Goal: Communication & Community: Participate in discussion

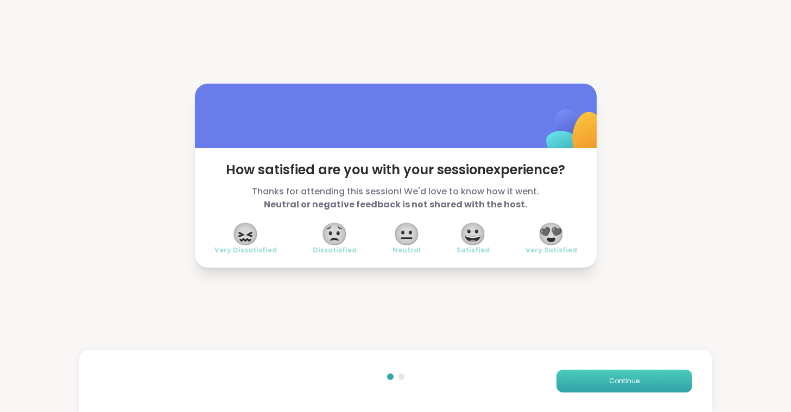
click at [594, 373] on button "Continue" at bounding box center [624, 381] width 136 height 23
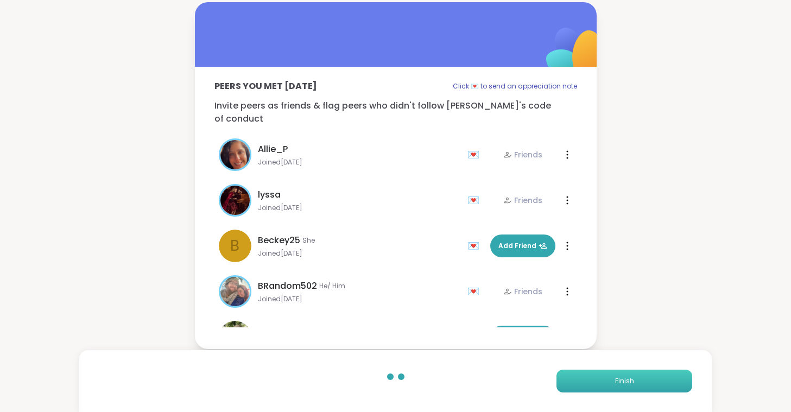
click at [594, 373] on button "Finish" at bounding box center [624, 381] width 136 height 23
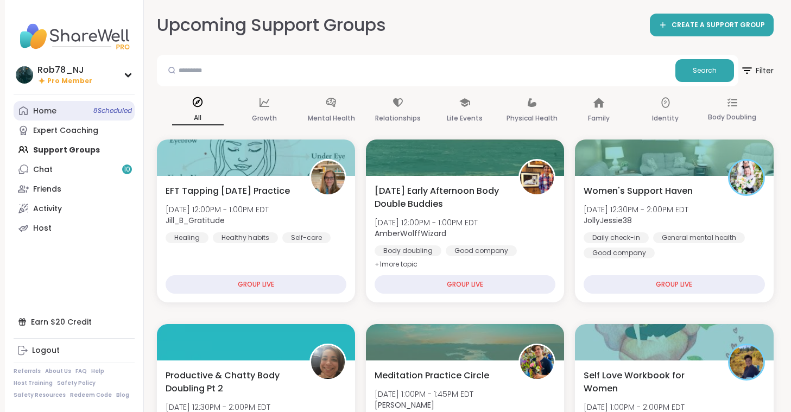
click at [76, 107] on link "Home 8 Scheduled" at bounding box center [74, 111] width 121 height 20
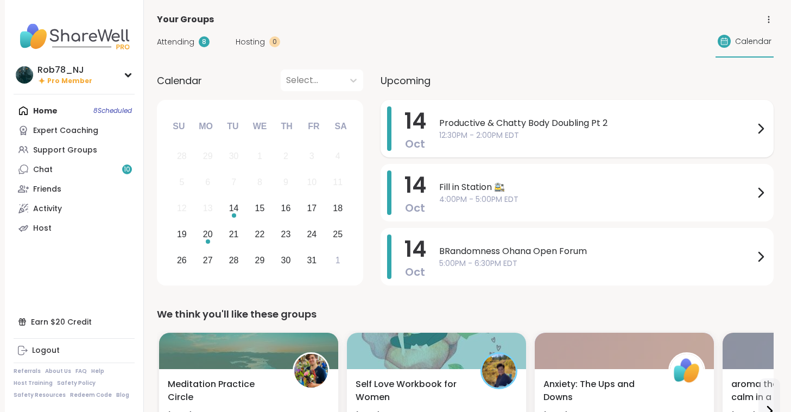
click at [455, 133] on span "12:30PM - 2:00PM EDT" at bounding box center [596, 135] width 315 height 11
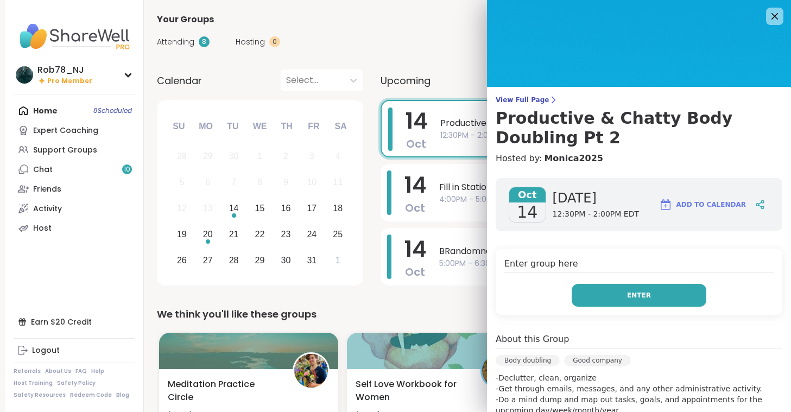
click at [615, 287] on button "Enter" at bounding box center [638, 295] width 135 height 23
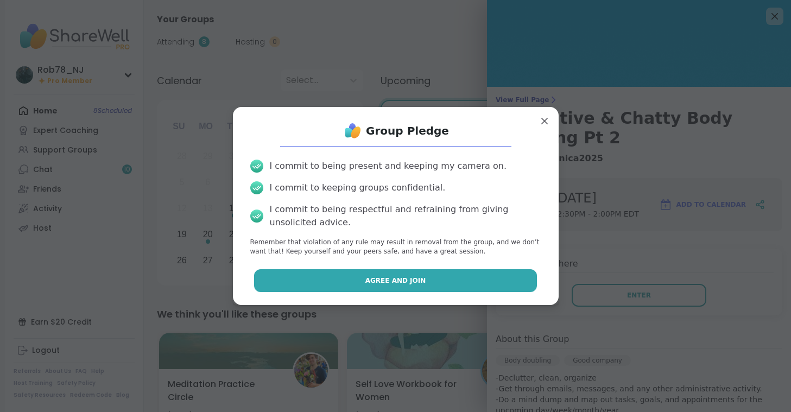
click at [390, 284] on span "Agree and Join" at bounding box center [395, 281] width 61 height 10
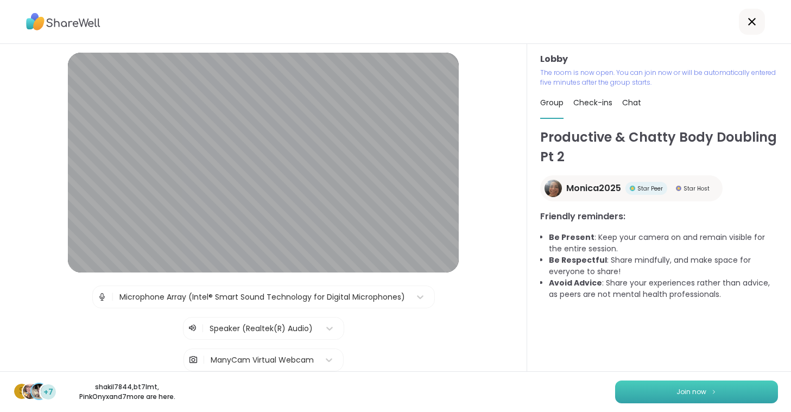
click at [636, 391] on button "Join now" at bounding box center [696, 391] width 163 height 23
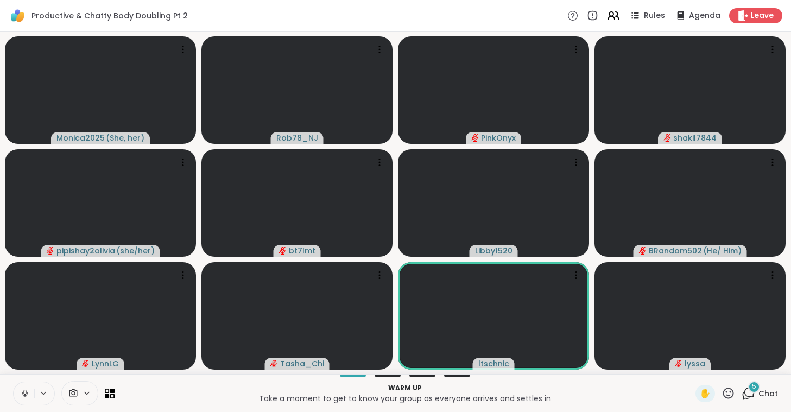
click at [23, 390] on icon at bounding box center [25, 394] width 10 height 10
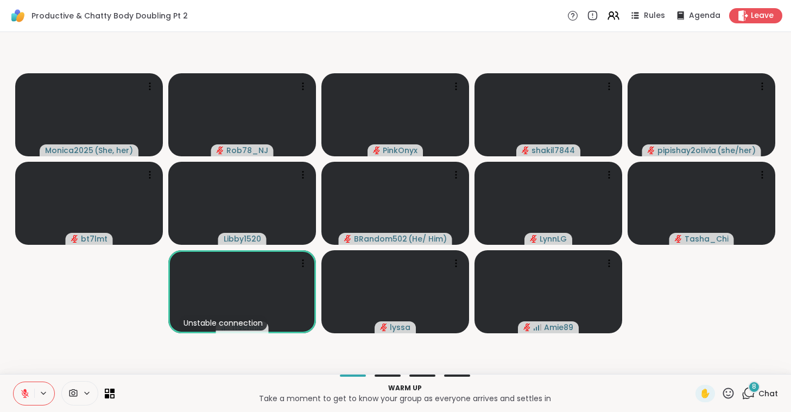
click at [76, 390] on icon at bounding box center [73, 393] width 8 height 8
click at [80, 361] on div "ManyCam Virtual Webcam" at bounding box center [58, 354] width 72 height 15
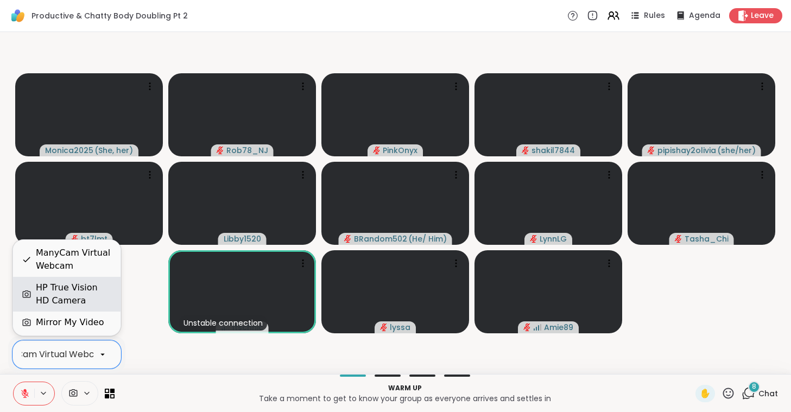
click at [82, 287] on div "HP True Vision HD Camera" at bounding box center [74, 294] width 76 height 26
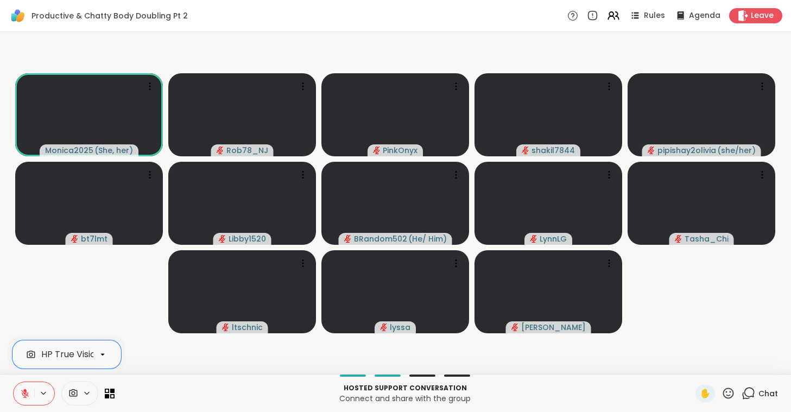
click at [28, 392] on icon at bounding box center [25, 394] width 10 height 10
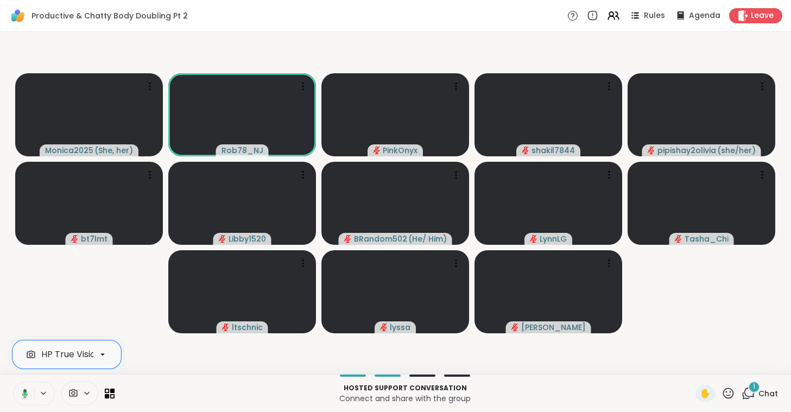
click at [22, 388] on button at bounding box center [23, 393] width 22 height 23
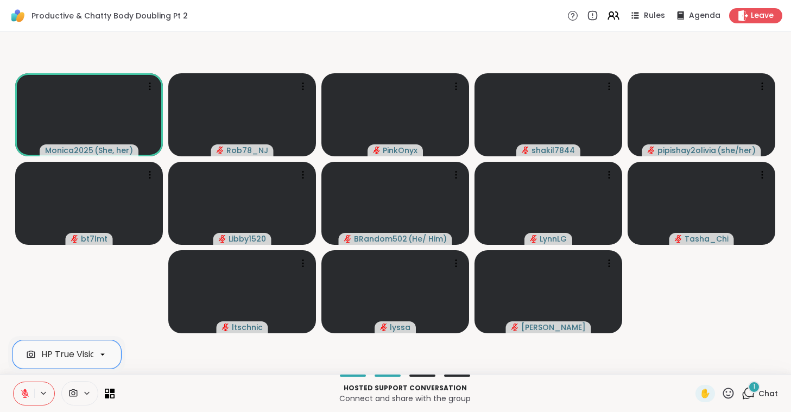
click at [21, 391] on icon at bounding box center [25, 394] width 10 height 10
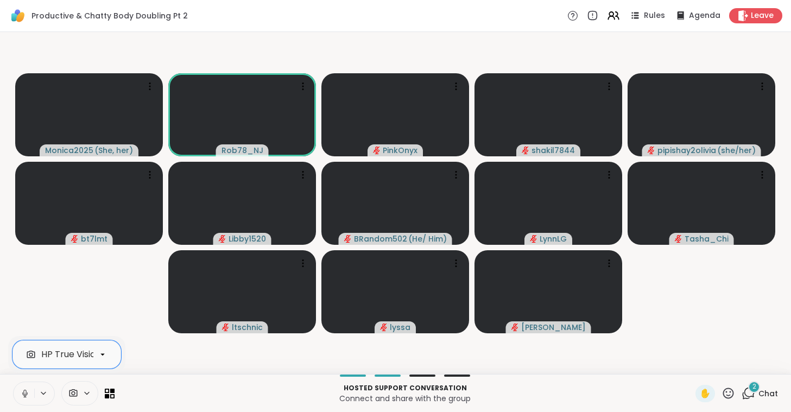
click at [24, 392] on icon at bounding box center [24, 392] width 3 height 5
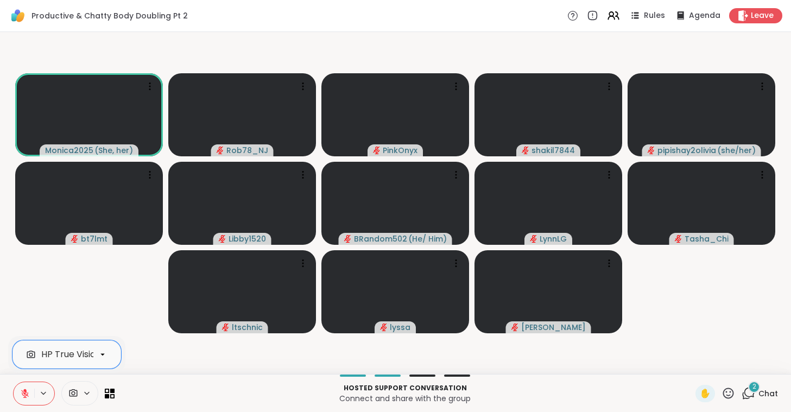
click at [24, 392] on icon at bounding box center [25, 394] width 10 height 10
click at [24, 392] on icon at bounding box center [24, 393] width 3 height 4
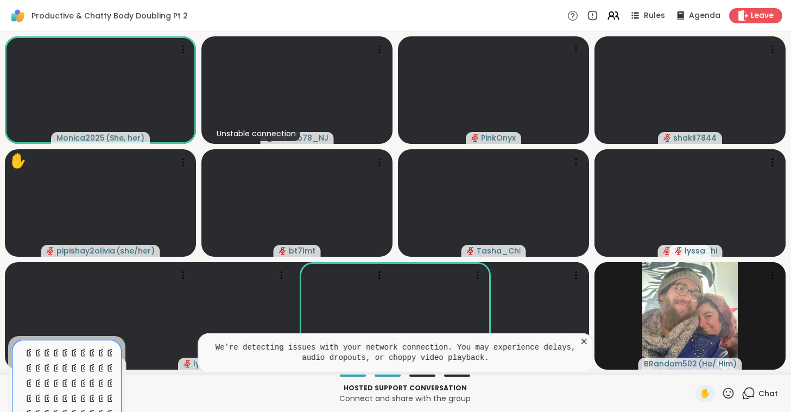
click at [22, 388] on button at bounding box center [24, 393] width 21 height 23
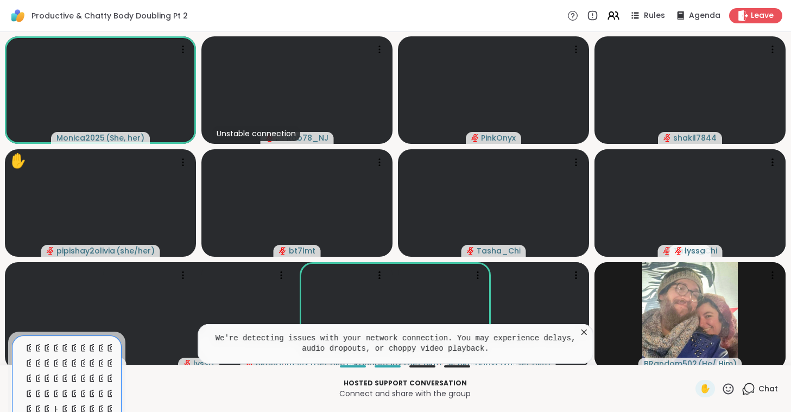
click at [22, 388] on button at bounding box center [24, 388] width 21 height 33
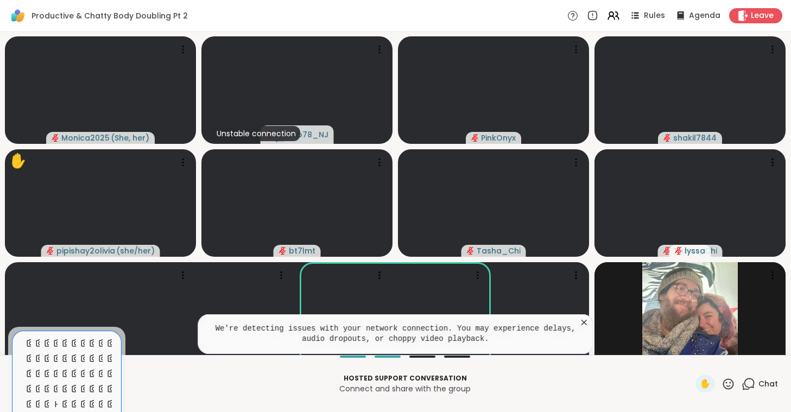
click at [22, 388] on button at bounding box center [24, 384] width 21 height 42
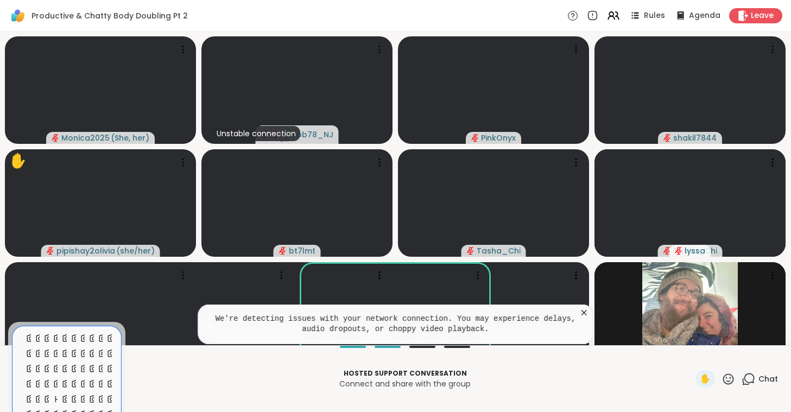
click at [22, 388] on button at bounding box center [24, 379] width 21 height 52
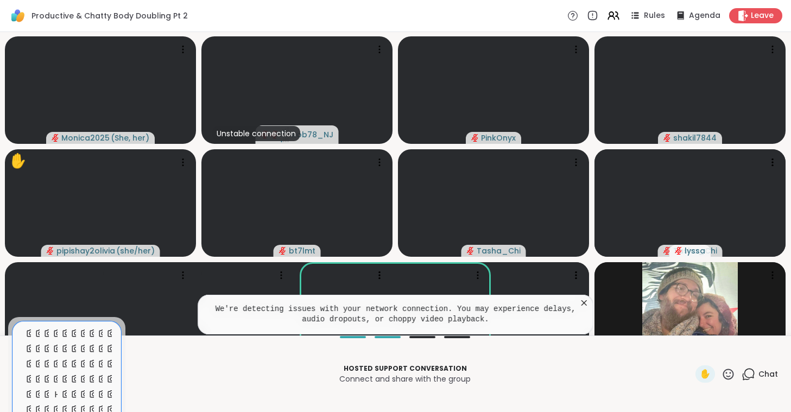
click at [22, 388] on button at bounding box center [24, 374] width 21 height 62
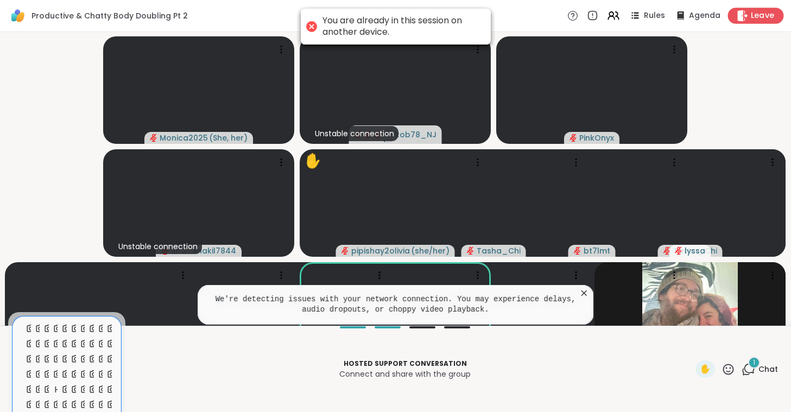
click at [765, 16] on span "Leave" at bounding box center [763, 15] width 24 height 11
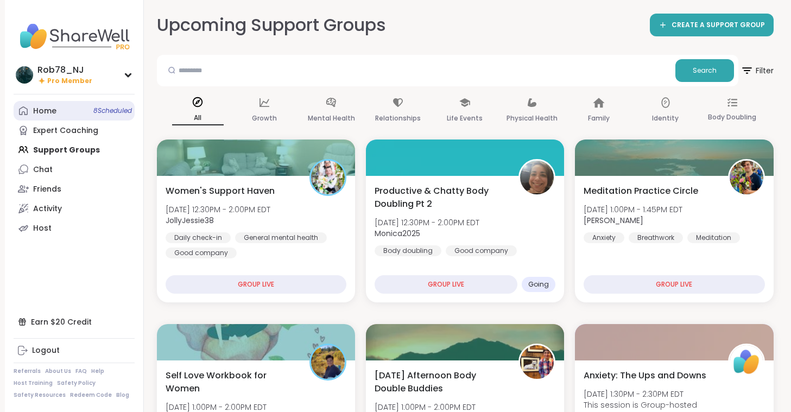
click at [79, 112] on link "Home 8 Scheduled" at bounding box center [74, 111] width 121 height 20
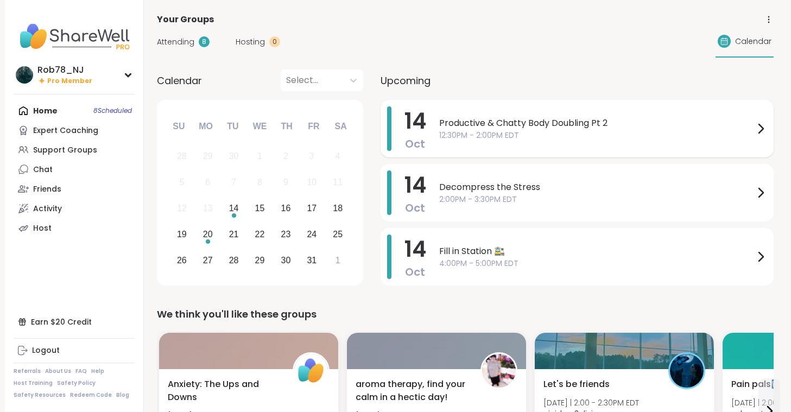
click at [511, 144] on div "Productive & Chatty Body Doubling Pt 2 12:30PM - 2:00PM EDT" at bounding box center [603, 128] width 328 height 45
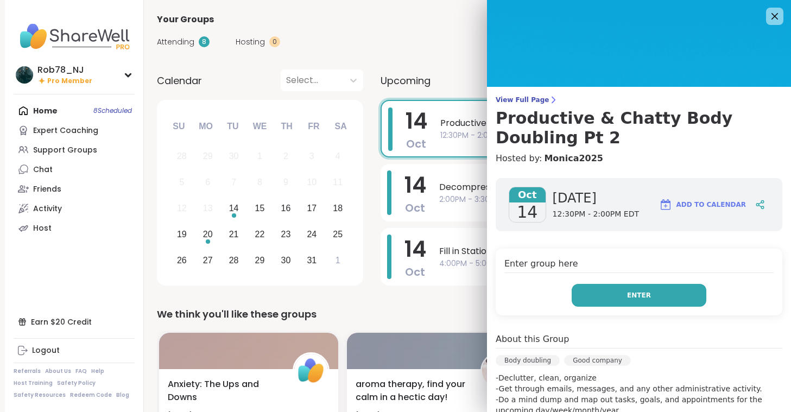
click at [635, 292] on span "Enter" at bounding box center [639, 295] width 24 height 10
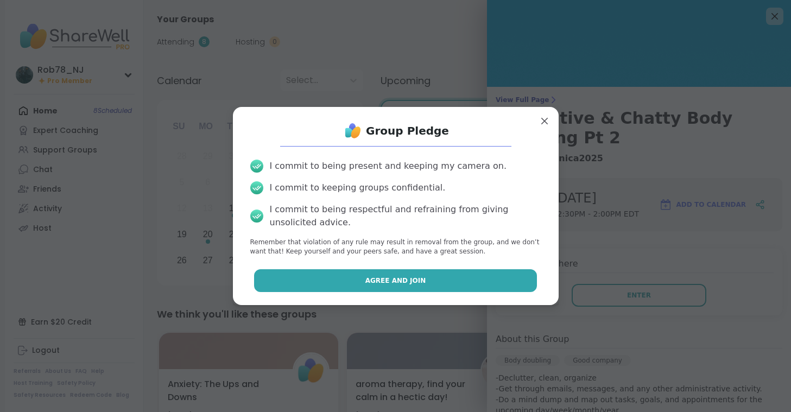
click at [446, 279] on button "Agree and Join" at bounding box center [395, 280] width 283 height 23
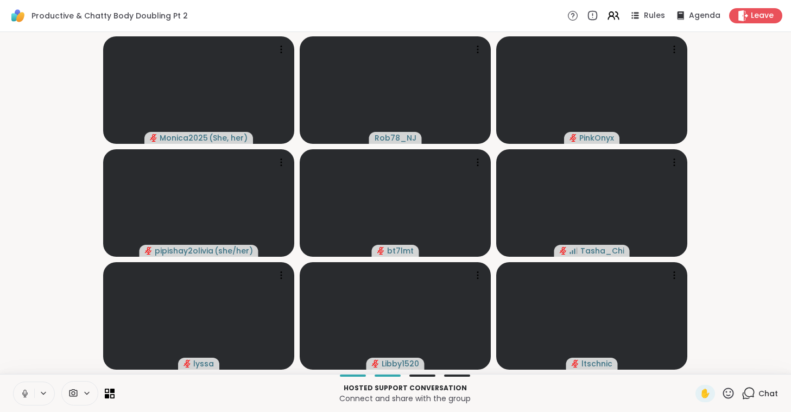
click at [28, 394] on icon at bounding box center [25, 394] width 10 height 10
click at [78, 388] on icon at bounding box center [73, 393] width 10 height 10
click at [71, 358] on div "ManyCam Virtual Webcam" at bounding box center [99, 354] width 116 height 13
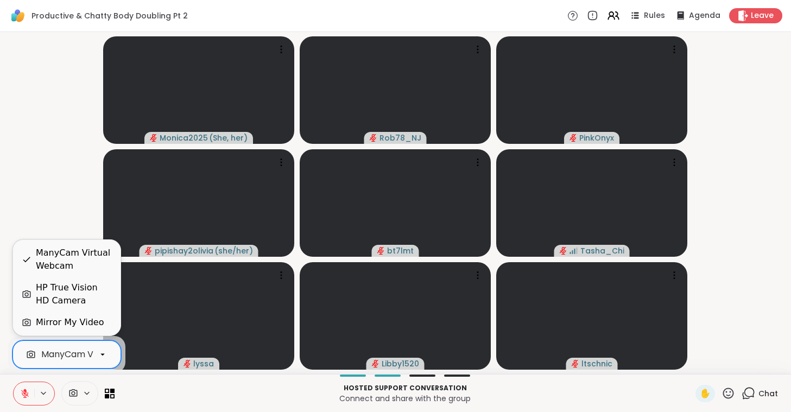
scroll to position [0, 48]
click at [63, 296] on div "HP True Vision HD Camera" at bounding box center [74, 294] width 76 height 26
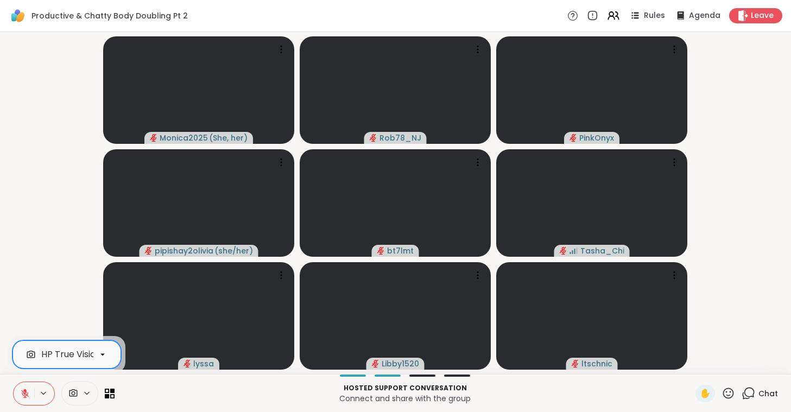
click at [62, 177] on video-player-container "Monica2025 ( She, her ) Rob78_NJ PinkOnyx pipishay2olivia ( she/her ) bt7lmt Ta…" at bounding box center [396, 202] width 778 height 333
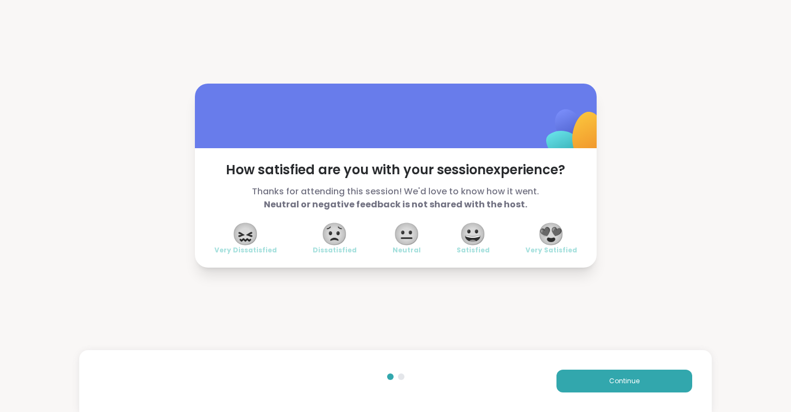
click at [545, 231] on span "😍" at bounding box center [550, 234] width 27 height 20
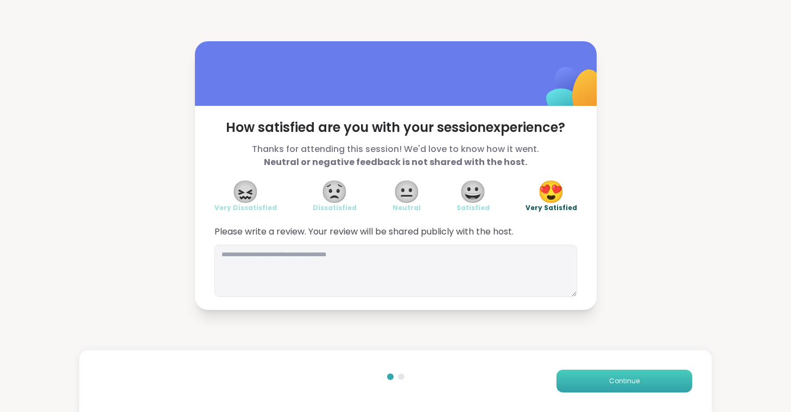
click at [604, 379] on button "Continue" at bounding box center [624, 381] width 136 height 23
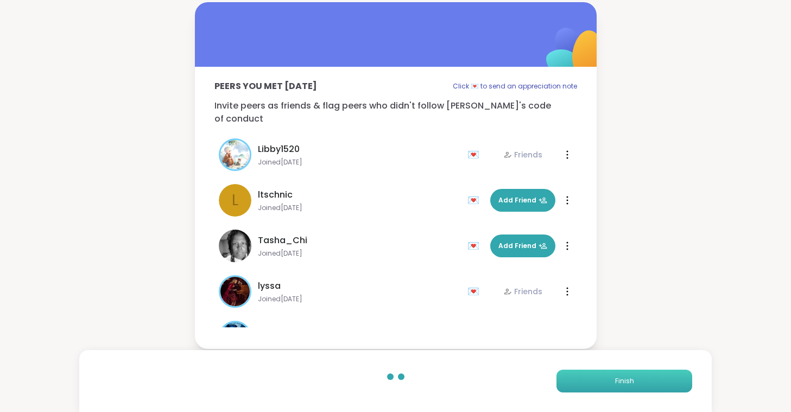
click at [604, 379] on button "Finish" at bounding box center [624, 381] width 136 height 23
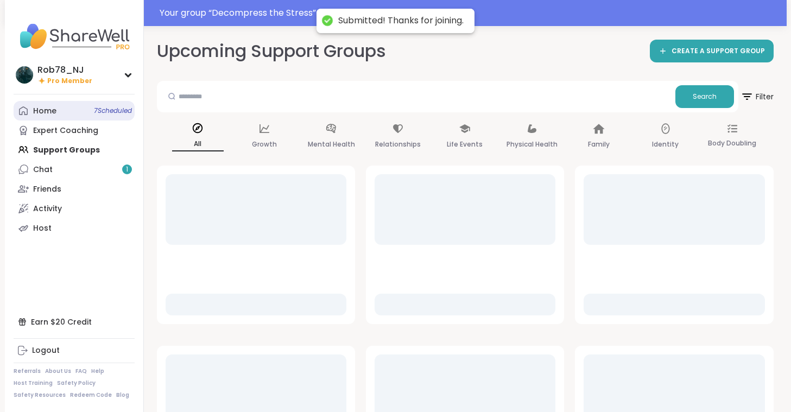
click at [65, 112] on link "Home 7 Scheduled" at bounding box center [74, 111] width 121 height 20
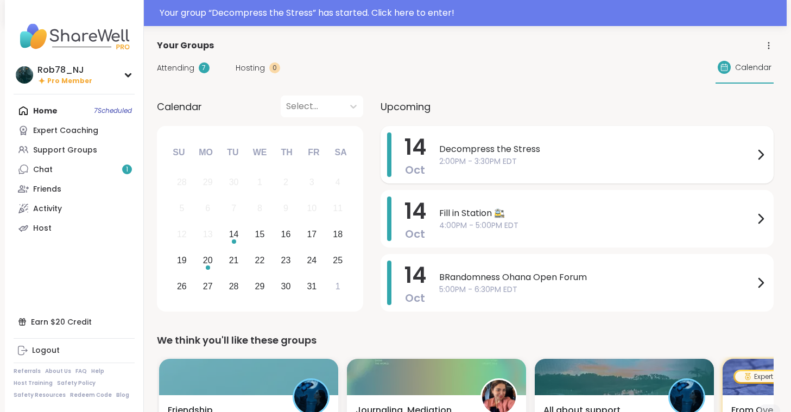
click at [478, 160] on span "2:00PM - 3:30PM EDT" at bounding box center [596, 161] width 315 height 11
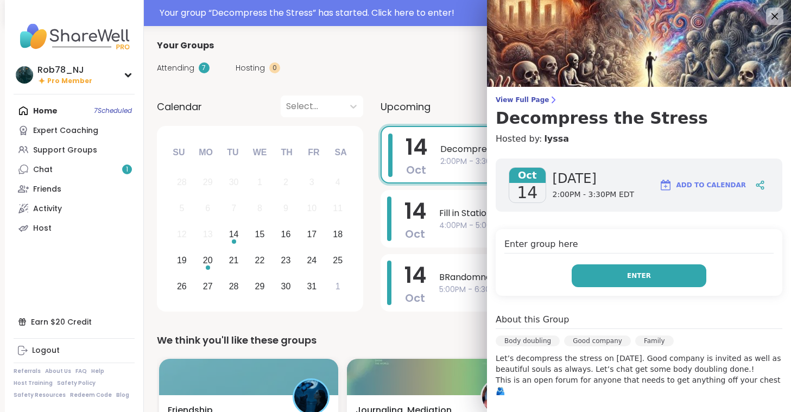
click at [607, 271] on button "Enter" at bounding box center [638, 275] width 135 height 23
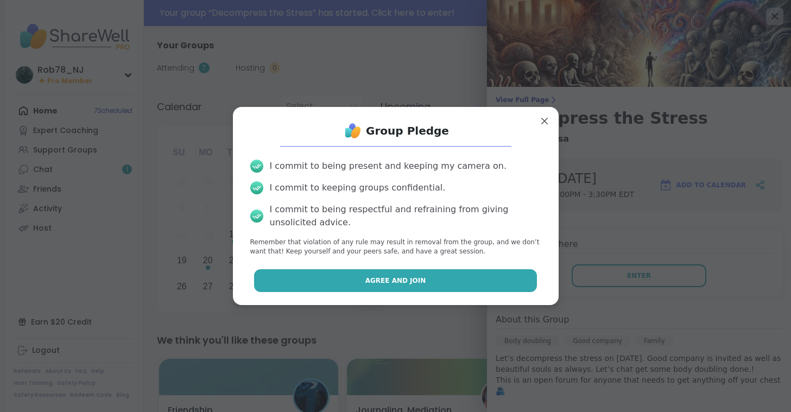
click at [433, 283] on button "Agree and Join" at bounding box center [395, 280] width 283 height 23
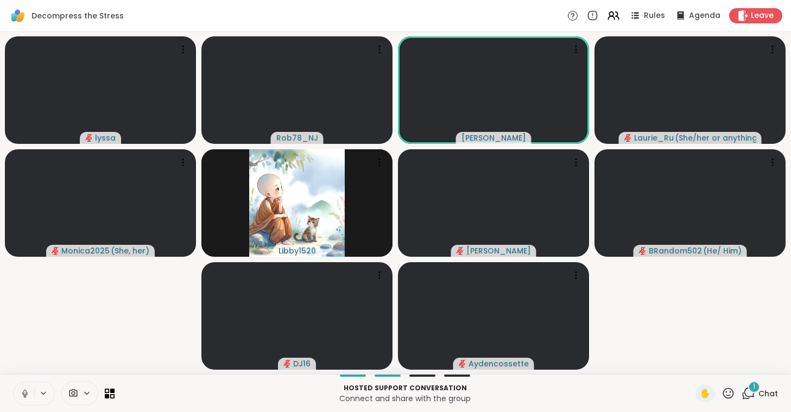
click at [23, 391] on icon at bounding box center [25, 394] width 10 height 10
click at [75, 399] on div at bounding box center [79, 393] width 37 height 24
click at [77, 351] on div "ManyCam Virtual Webcam" at bounding box center [99, 354] width 116 height 13
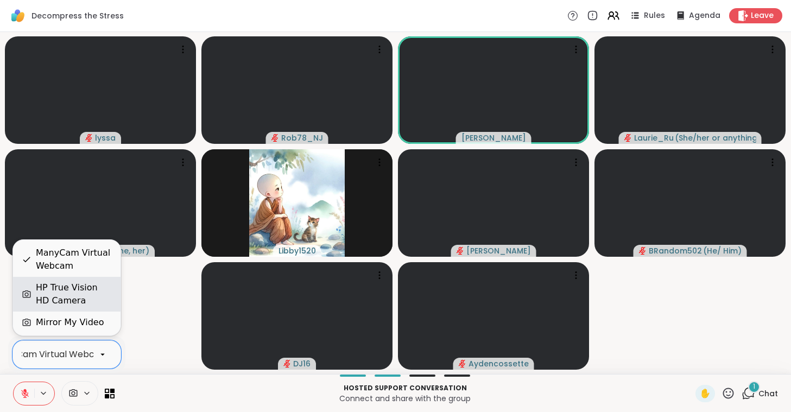
click at [80, 290] on div "HP True Vision HD Camera" at bounding box center [74, 294] width 76 height 26
